Goal: Navigation & Orientation: Find specific page/section

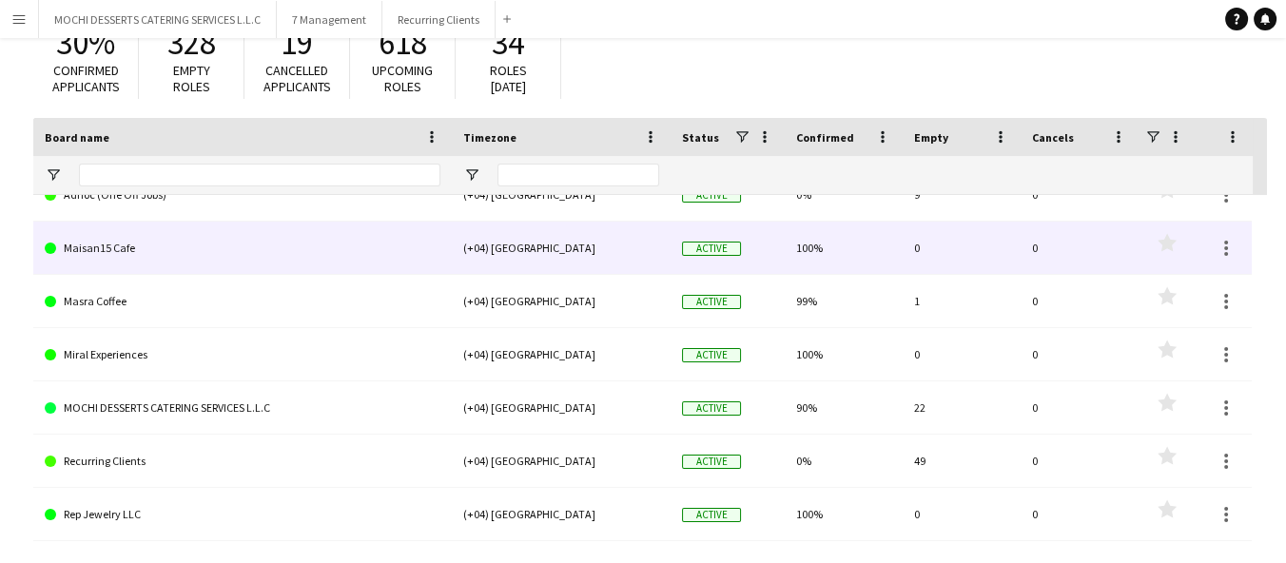
scroll to position [161, 0]
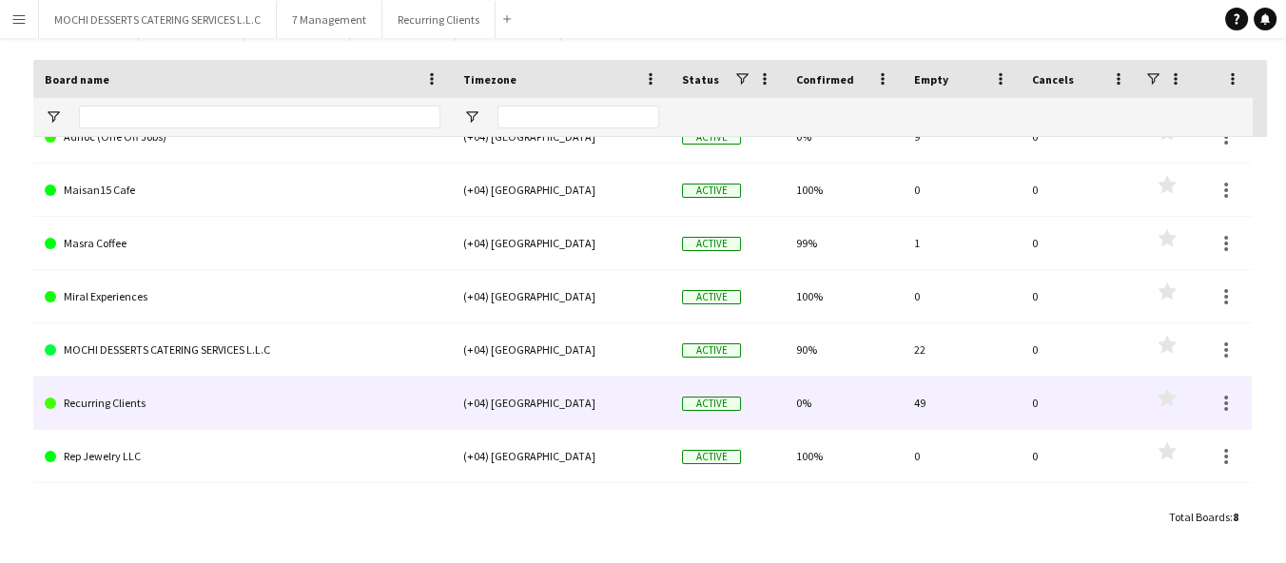
click at [112, 405] on link "Recurring Clients" at bounding box center [243, 403] width 396 height 53
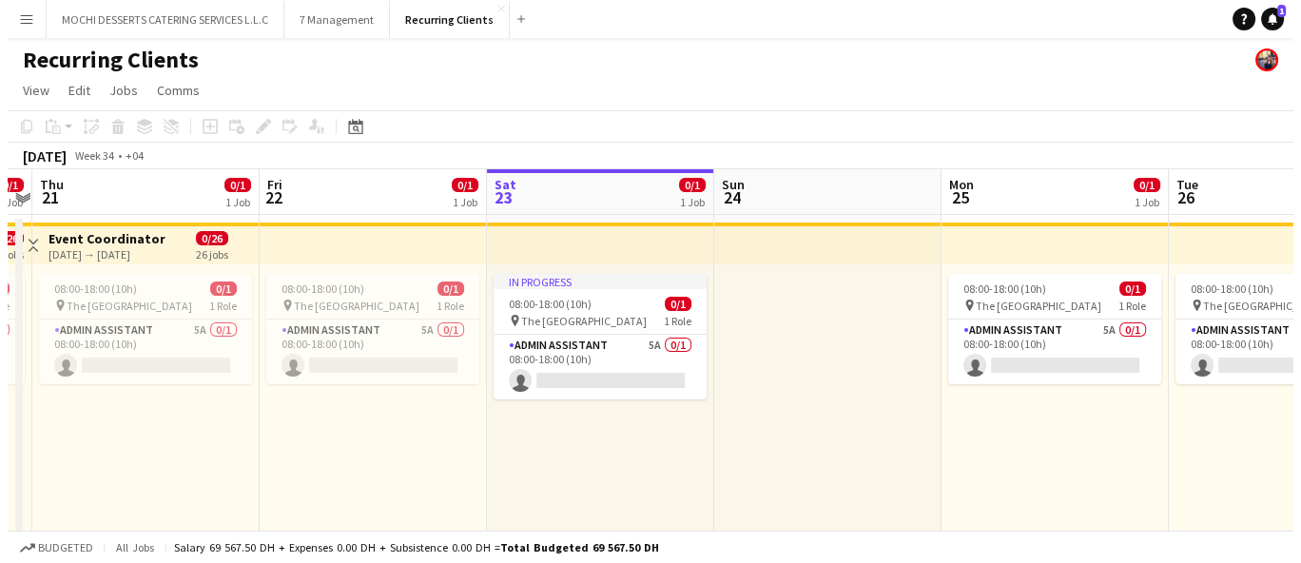
scroll to position [0, 420]
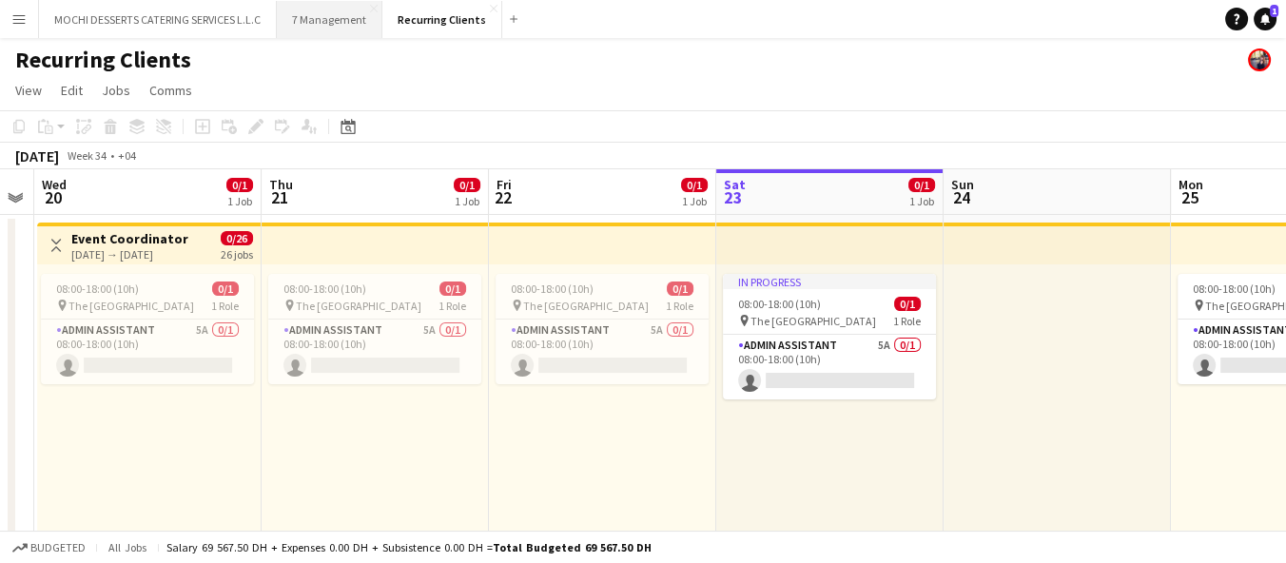
click at [331, 27] on button "7 Management Close" at bounding box center [330, 19] width 106 height 37
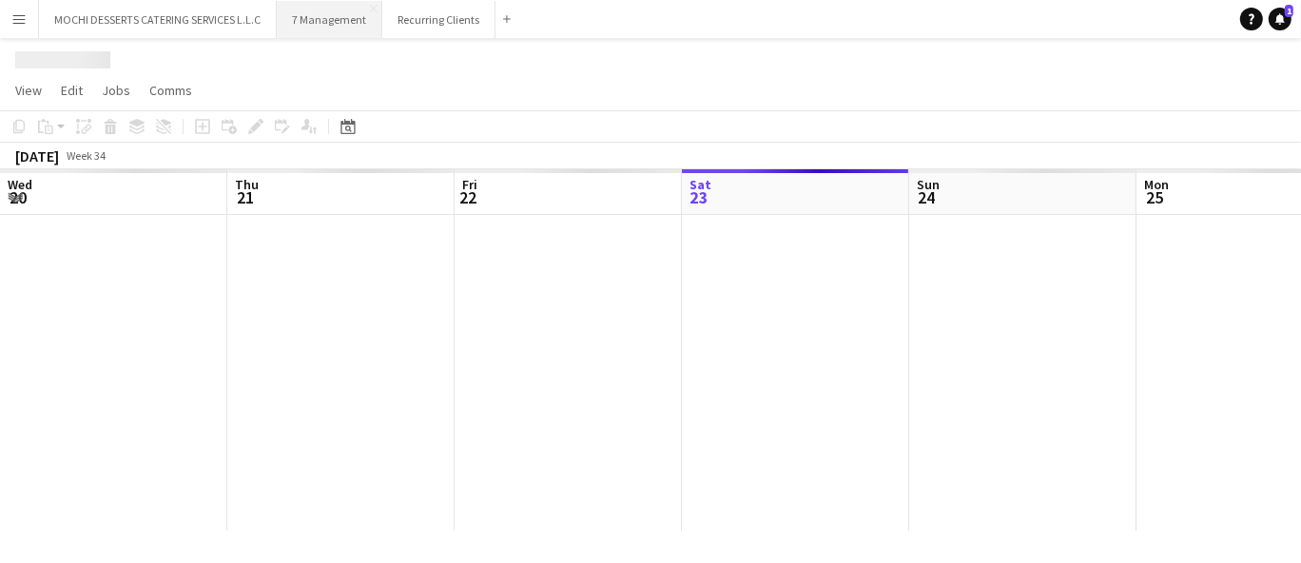
scroll to position [0, 454]
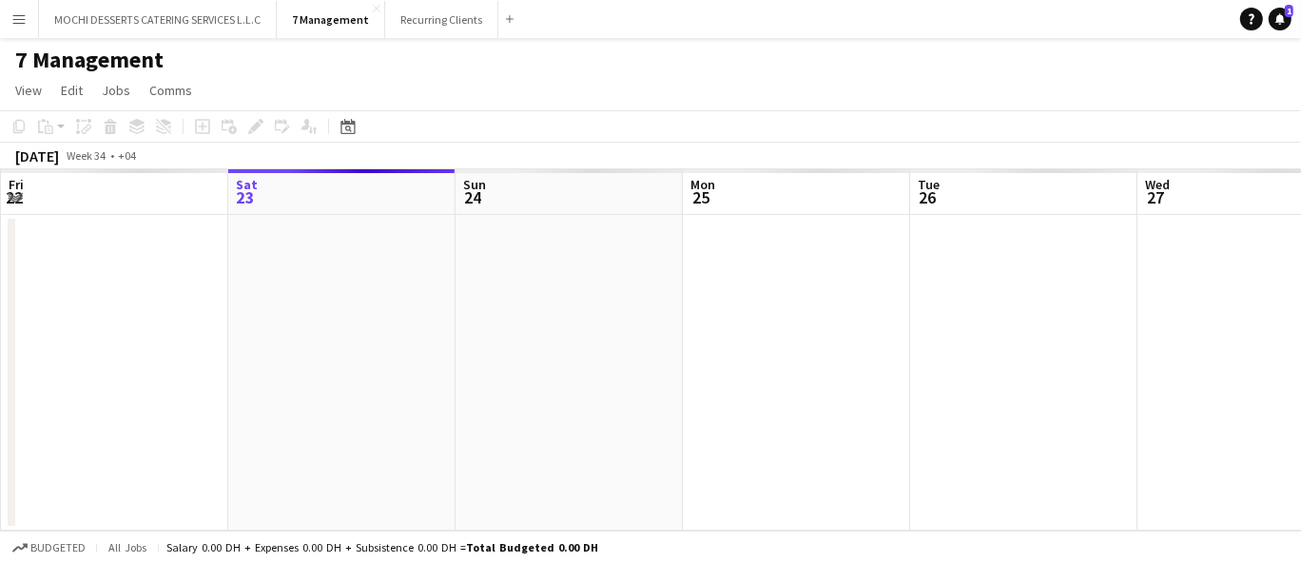
click at [208, 39] on div "7 Management" at bounding box center [650, 56] width 1301 height 36
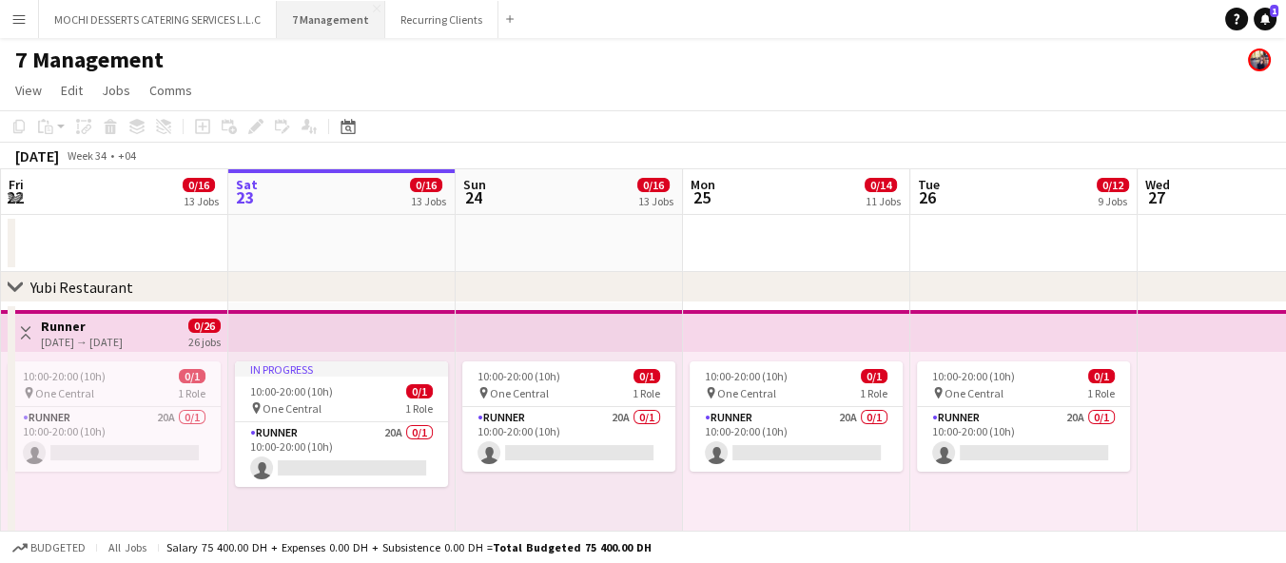
click at [339, 2] on button "7 Management Close" at bounding box center [331, 19] width 108 height 37
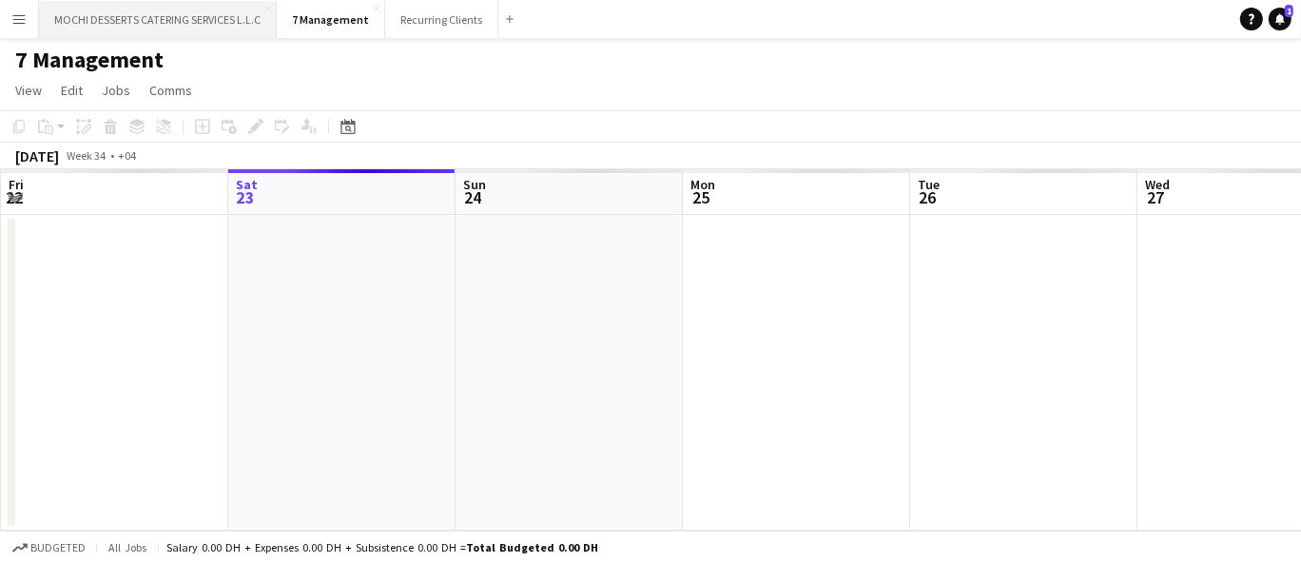
click at [212, 13] on button "MOCHI DESSERTS CATERING SERVICES L.L.C Close" at bounding box center [158, 19] width 238 height 37
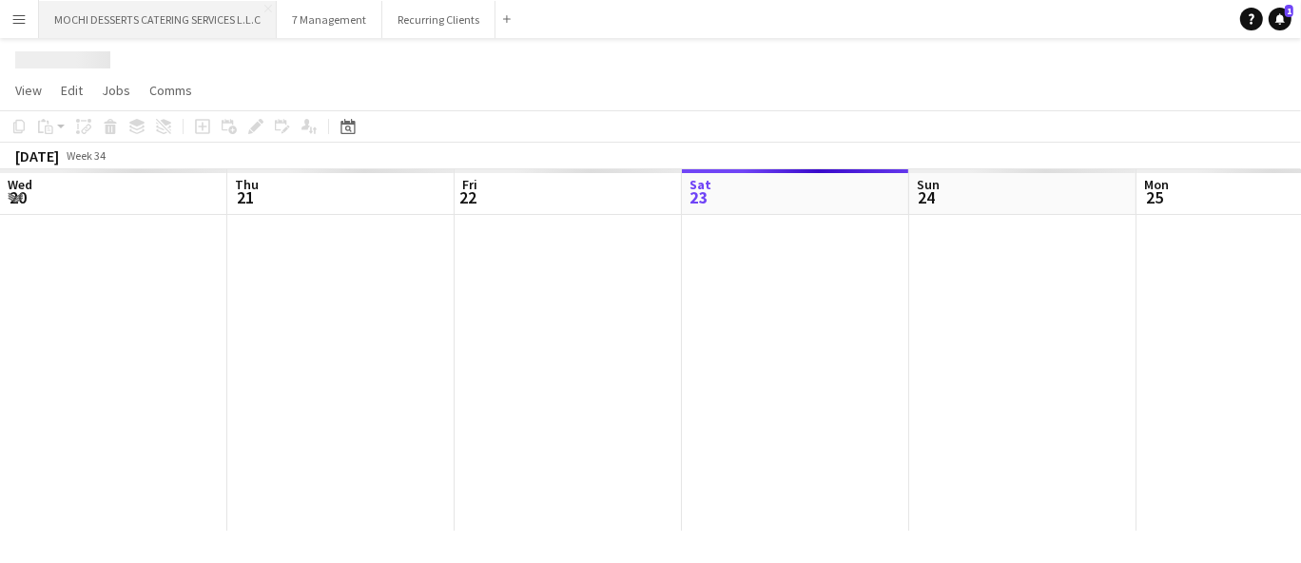
scroll to position [0, 454]
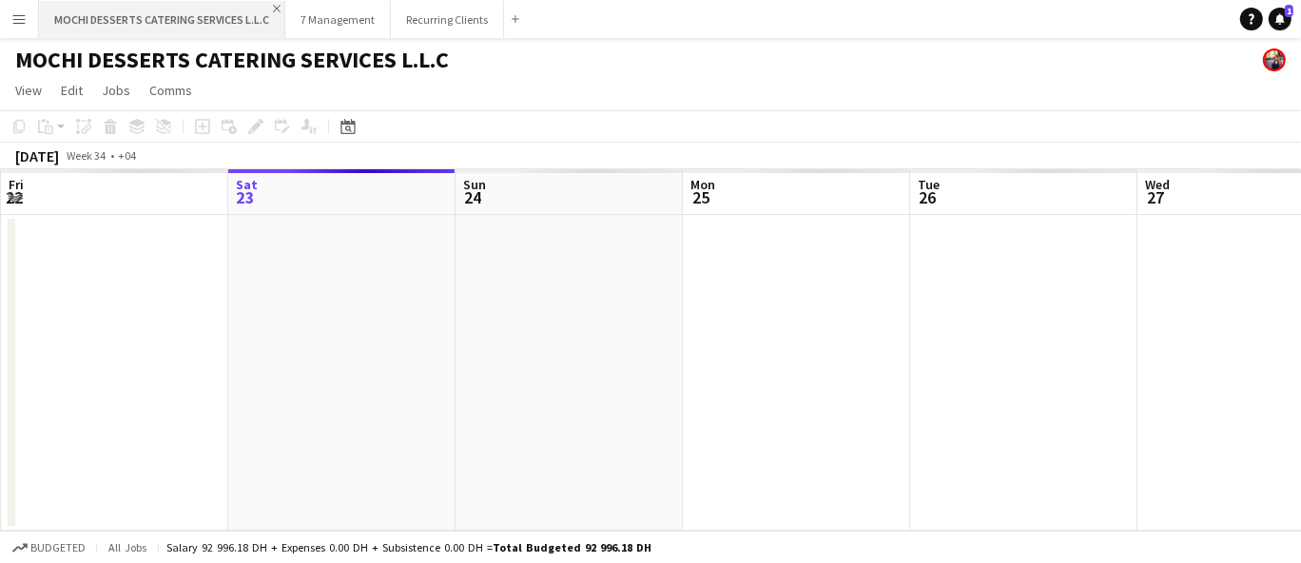
click at [273, 11] on app-icon "Close" at bounding box center [277, 9] width 8 height 8
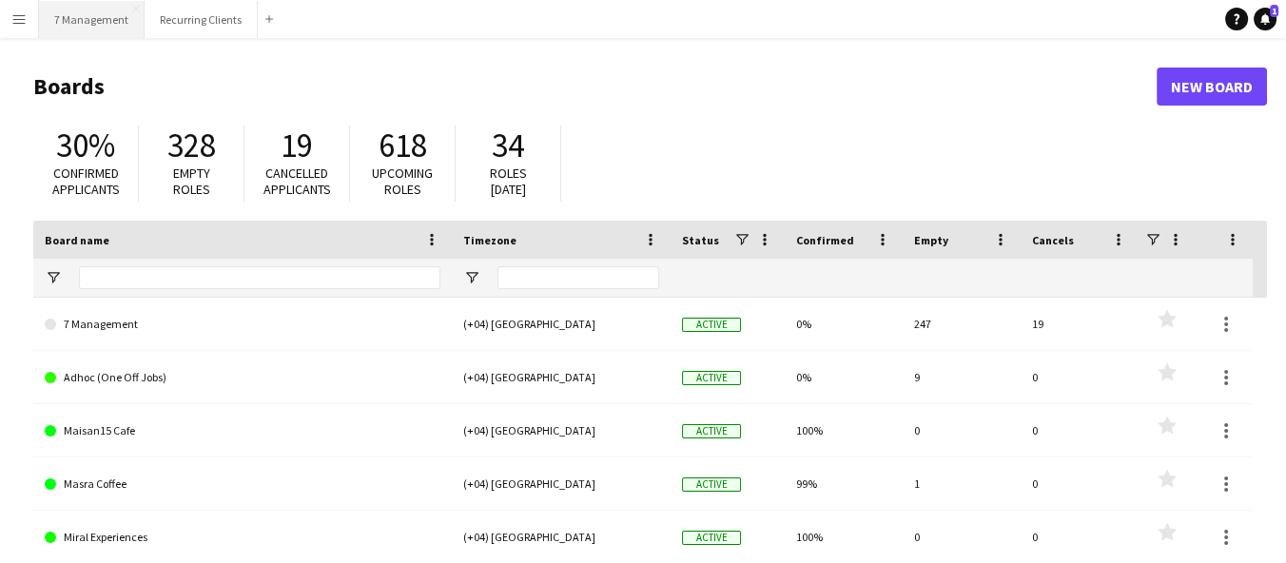
click at [87, 33] on button "7 Management Close" at bounding box center [92, 19] width 106 height 37
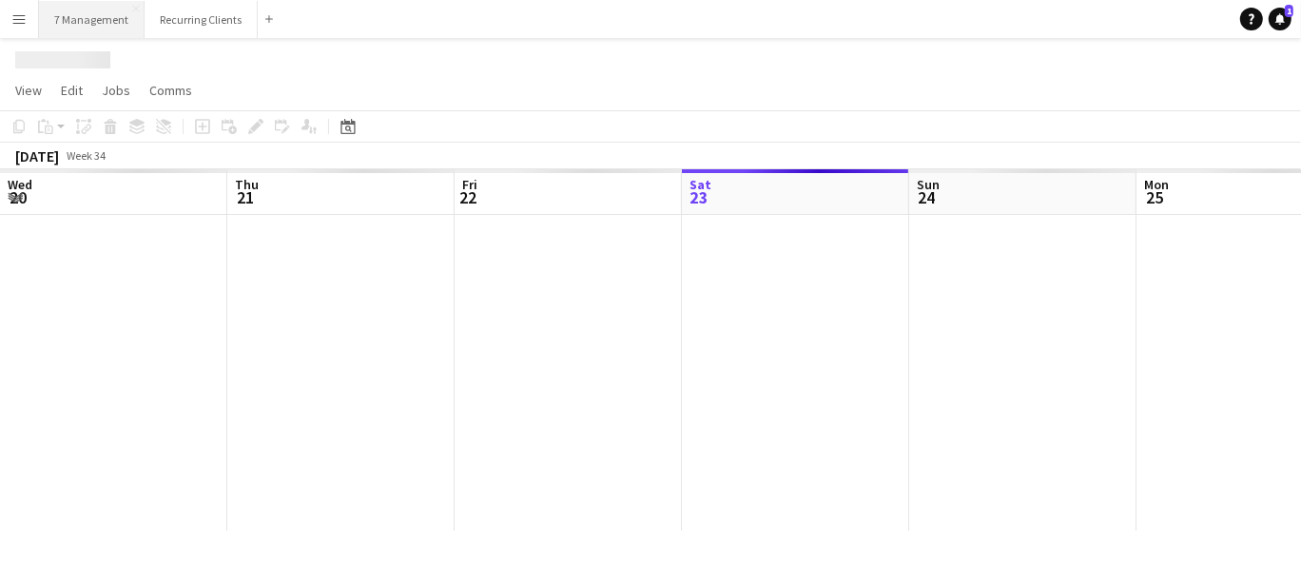
scroll to position [0, 454]
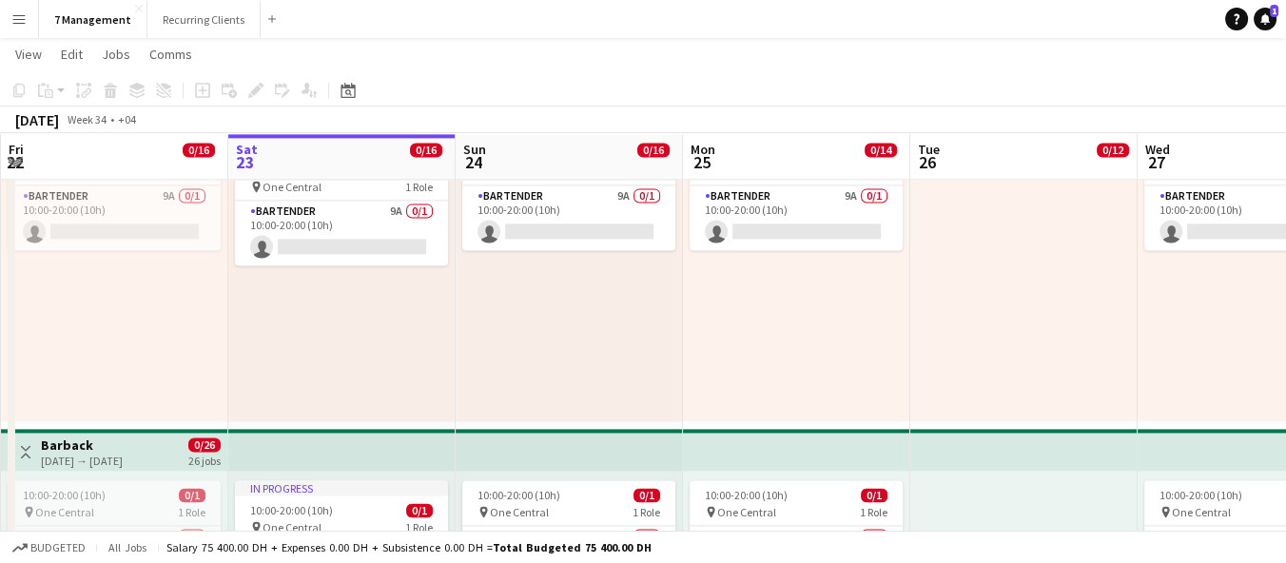
click at [726, 308] on div "10:00-20:00 (10h) 0/1 pin One Central 1 Role Bartender 9A 0/1 10:00-20:00 (10h)…" at bounding box center [796, 275] width 227 height 291
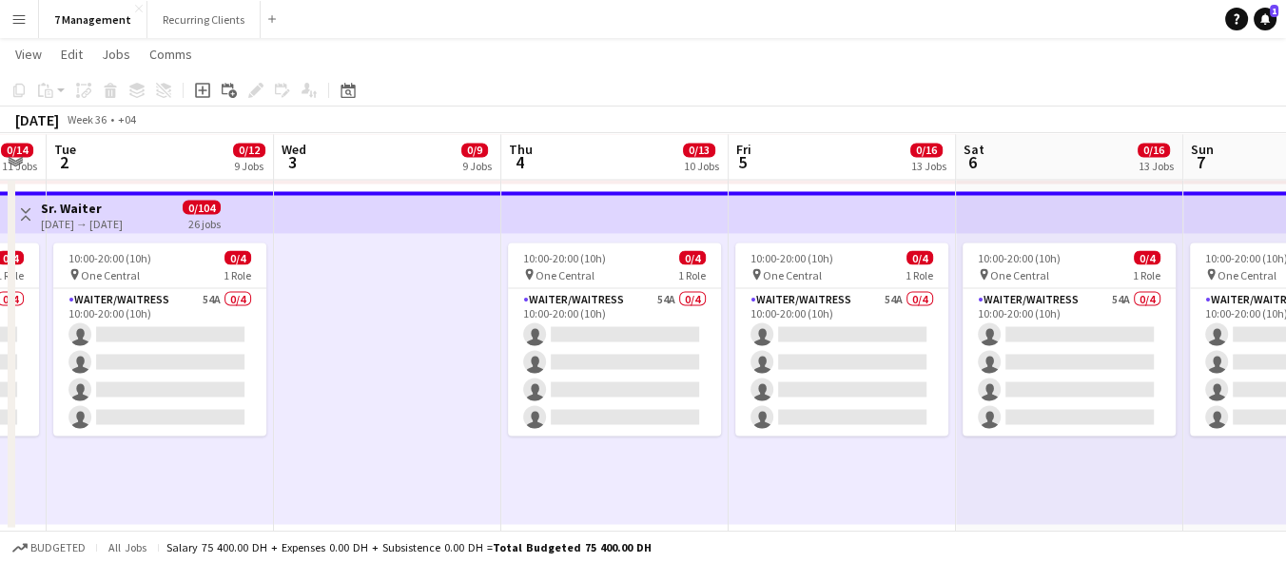
scroll to position [0, 761]
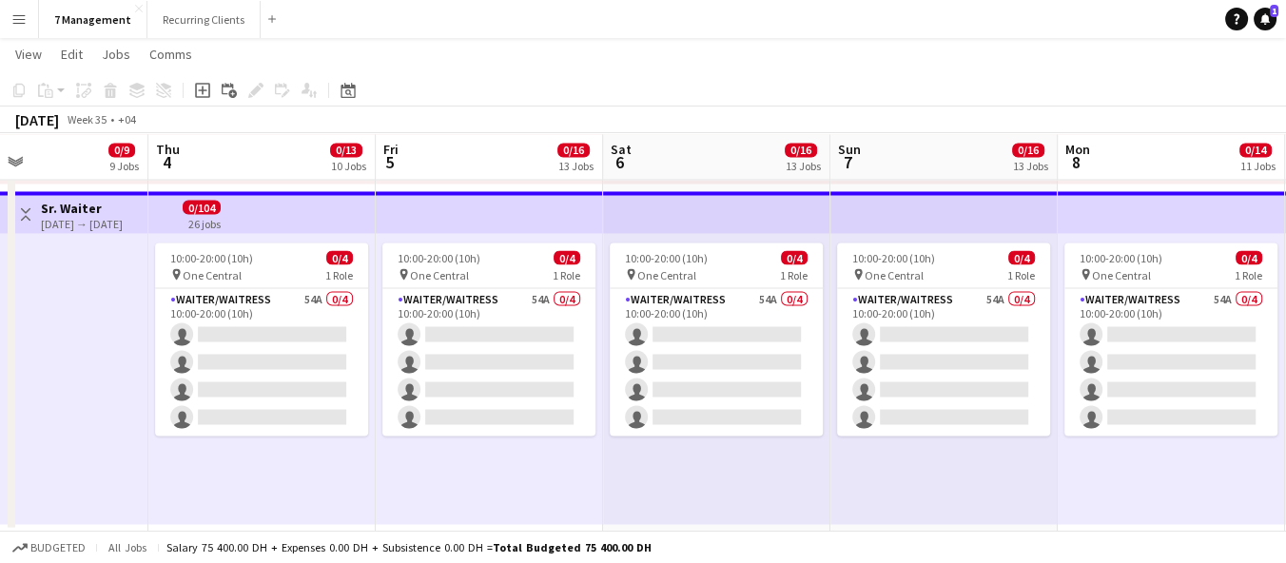
click at [855, 222] on app-top-bar at bounding box center [943, 212] width 227 height 42
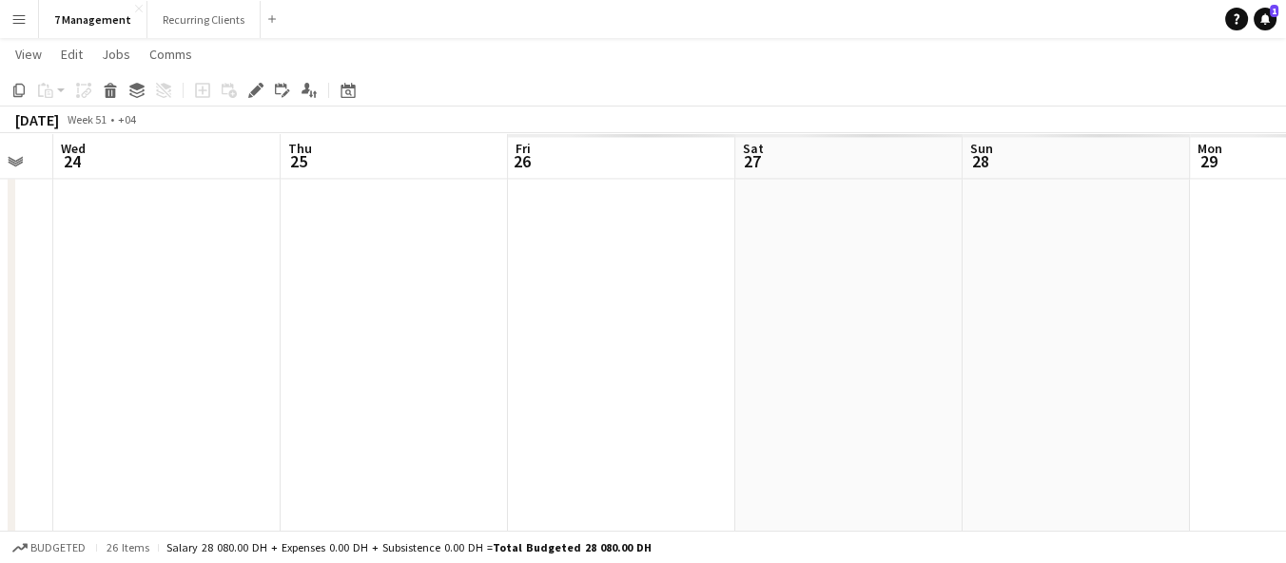
scroll to position [0, 666]
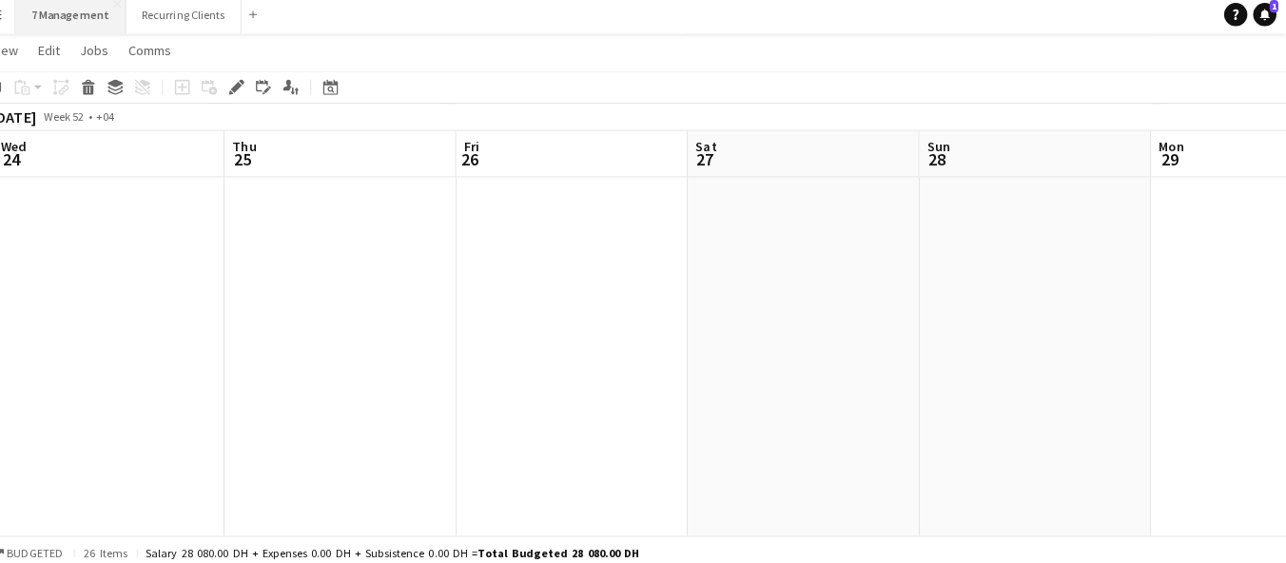
click at [128, 10] on button "7 Management Close" at bounding box center [93, 19] width 108 height 37
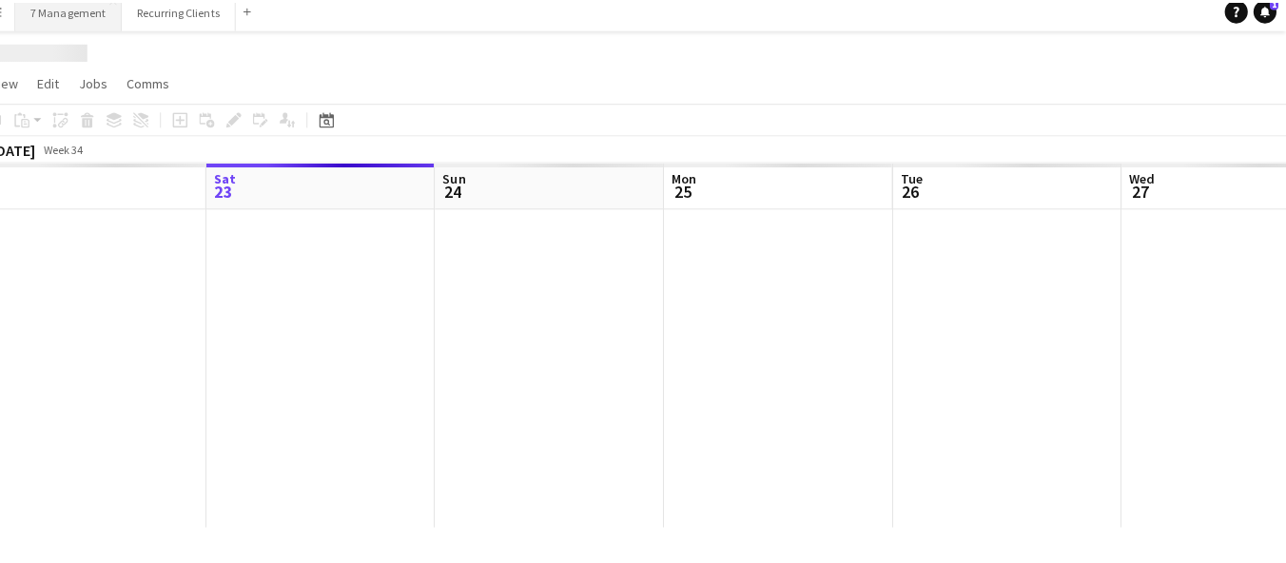
scroll to position [0, 0]
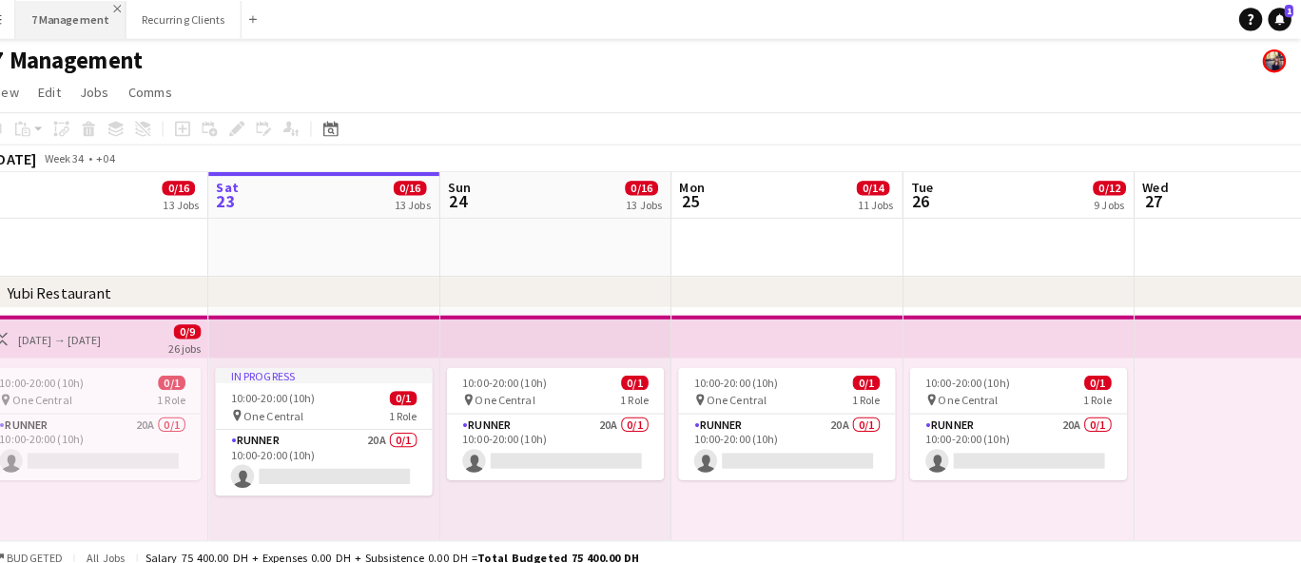
click at [135, 8] on app-icon "Close" at bounding box center [139, 9] width 8 height 8
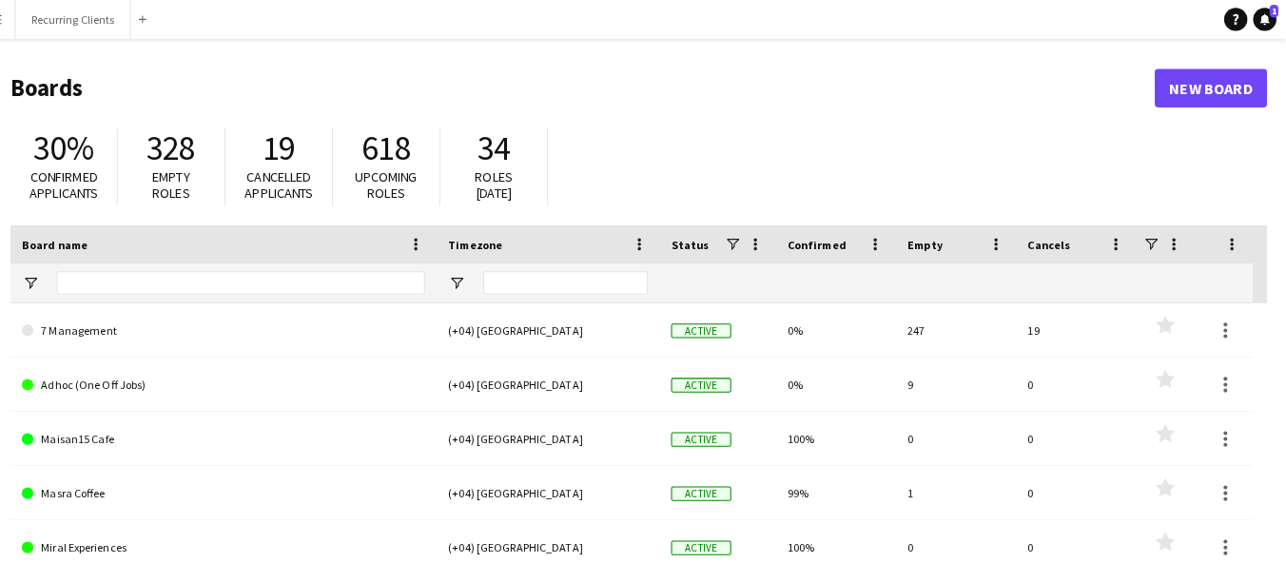
click at [776, 458] on div "Active" at bounding box center [727, 483] width 114 height 52
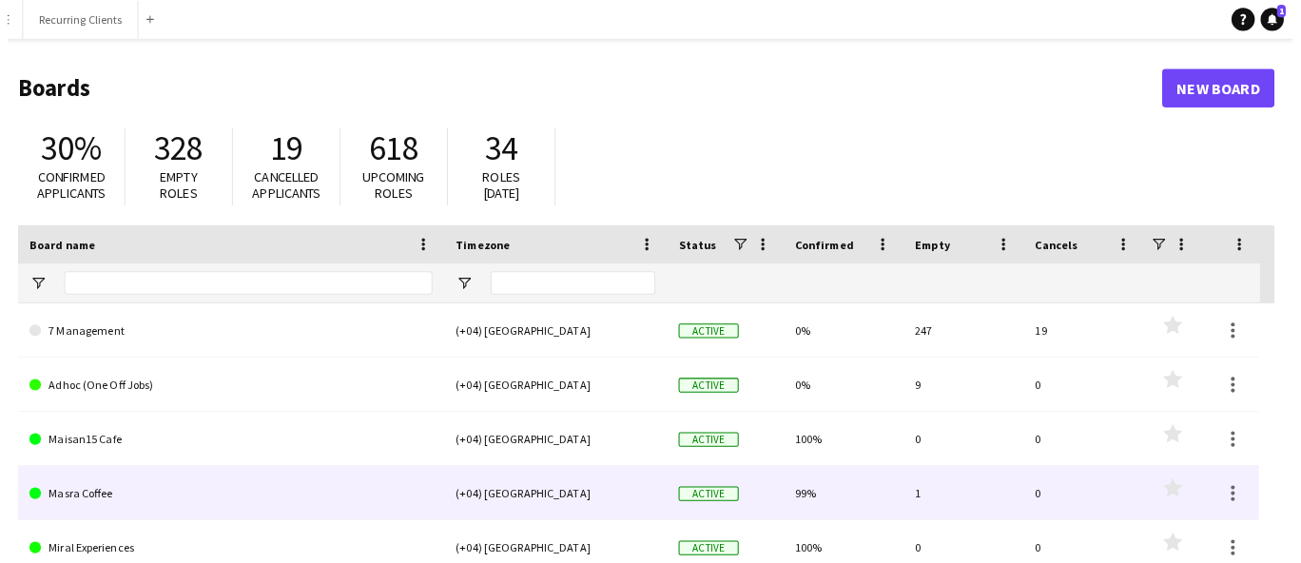
scroll to position [28, 0]
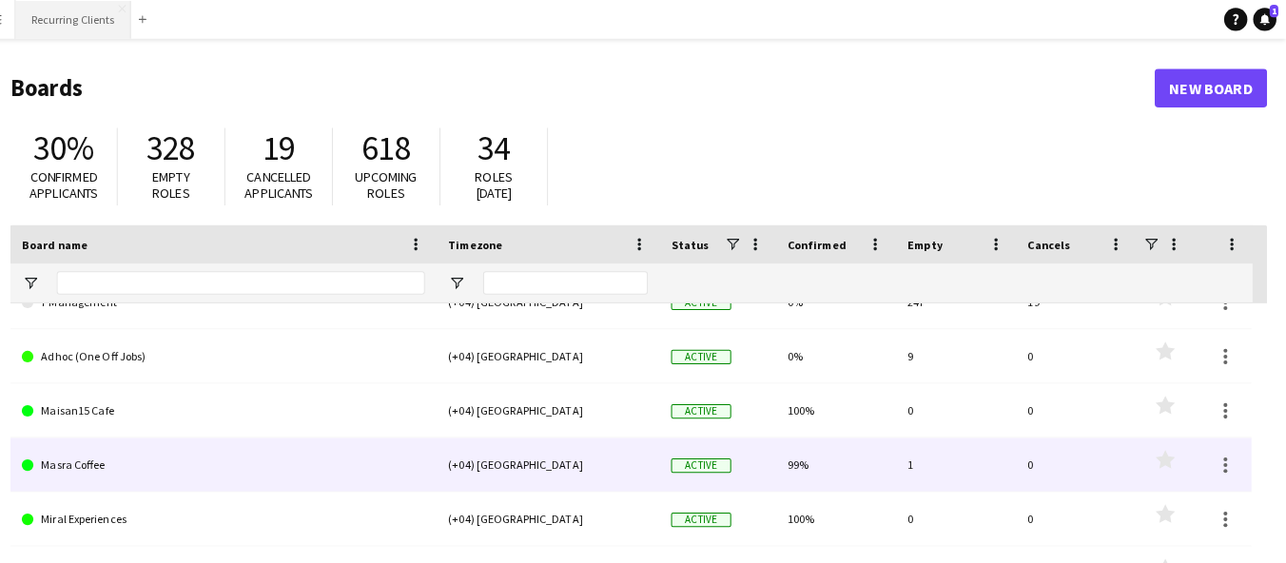
click at [72, 21] on button "Recurring Clients Close" at bounding box center [95, 19] width 113 height 37
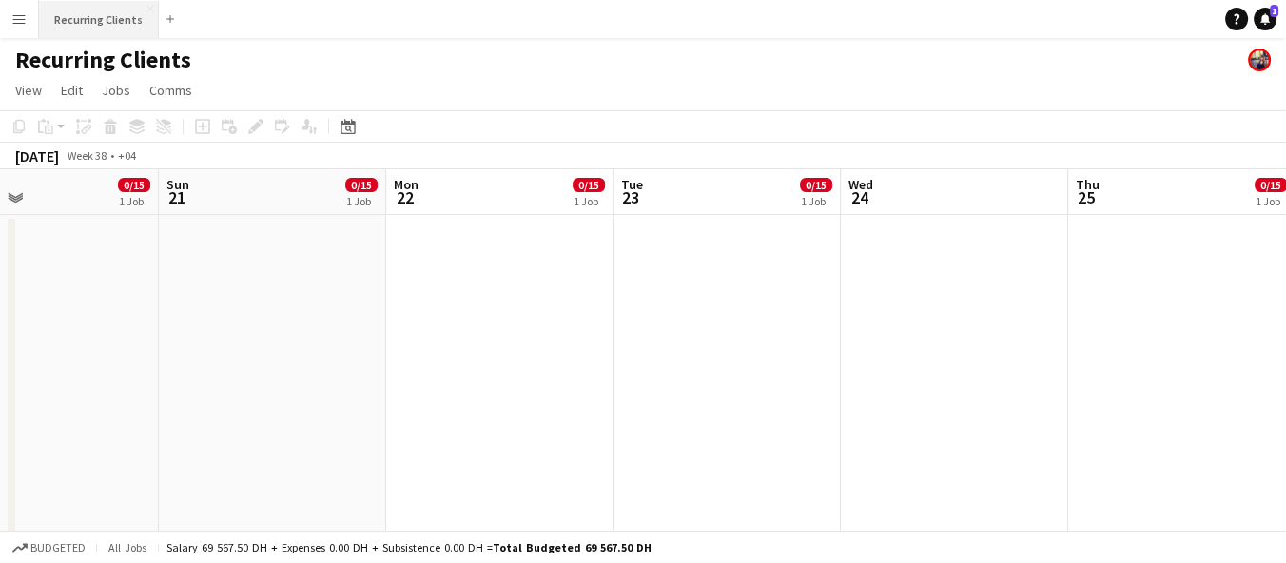
scroll to position [0, 762]
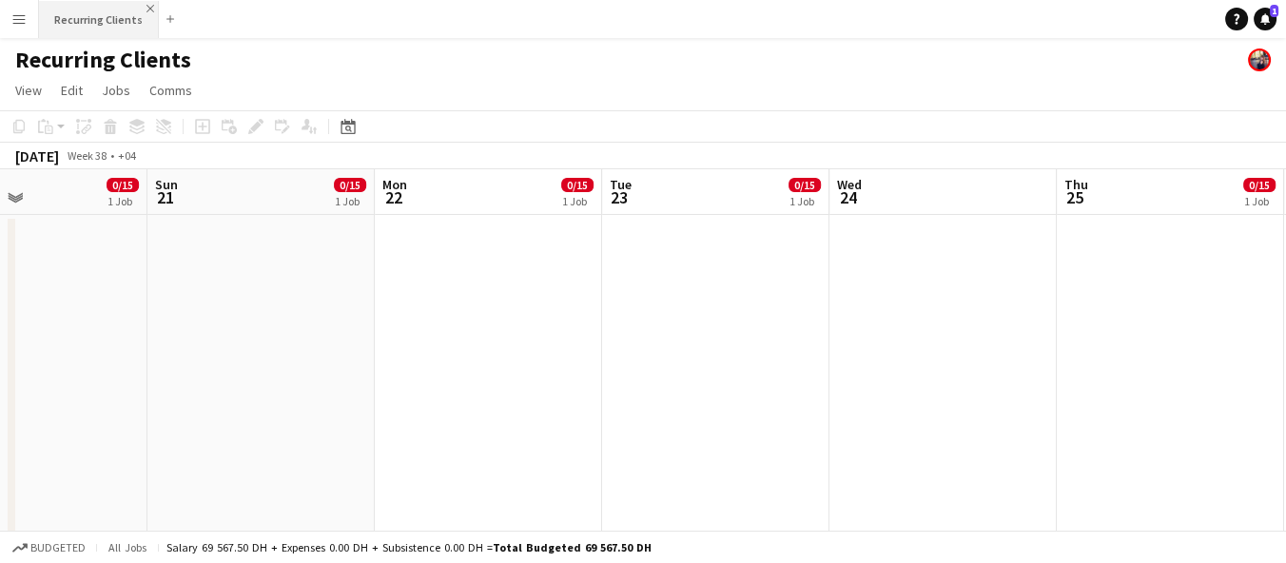
click at [146, 9] on app-icon "Close" at bounding box center [150, 9] width 8 height 8
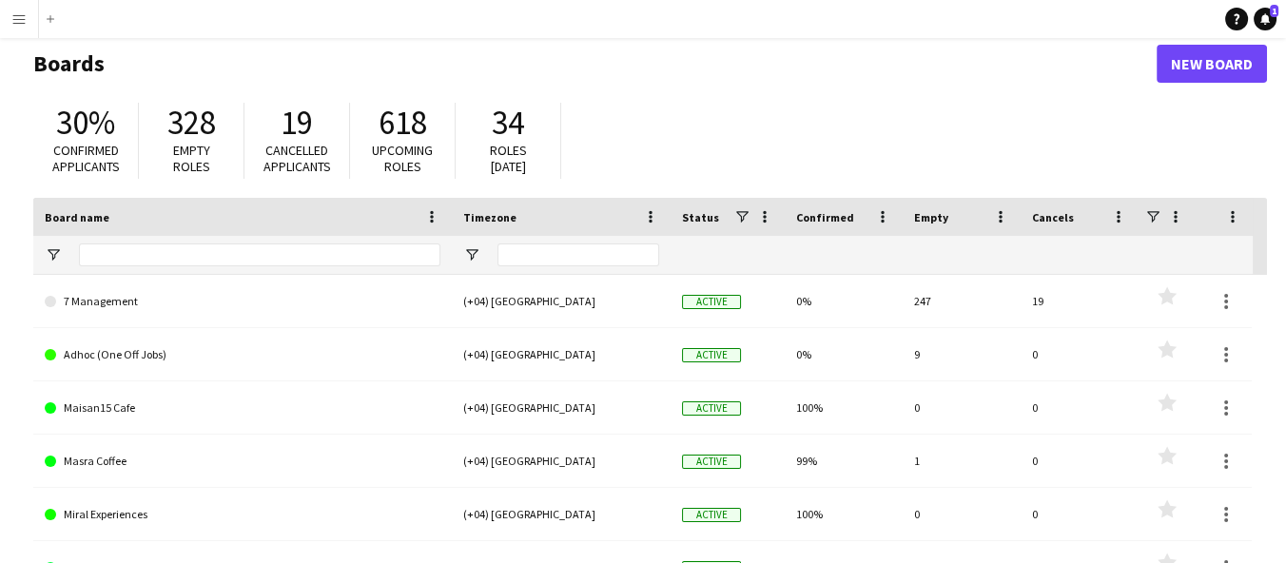
click at [122, 356] on link "Adhoc (One Off Jobs)" at bounding box center [243, 354] width 396 height 53
